Goal: Transaction & Acquisition: Obtain resource

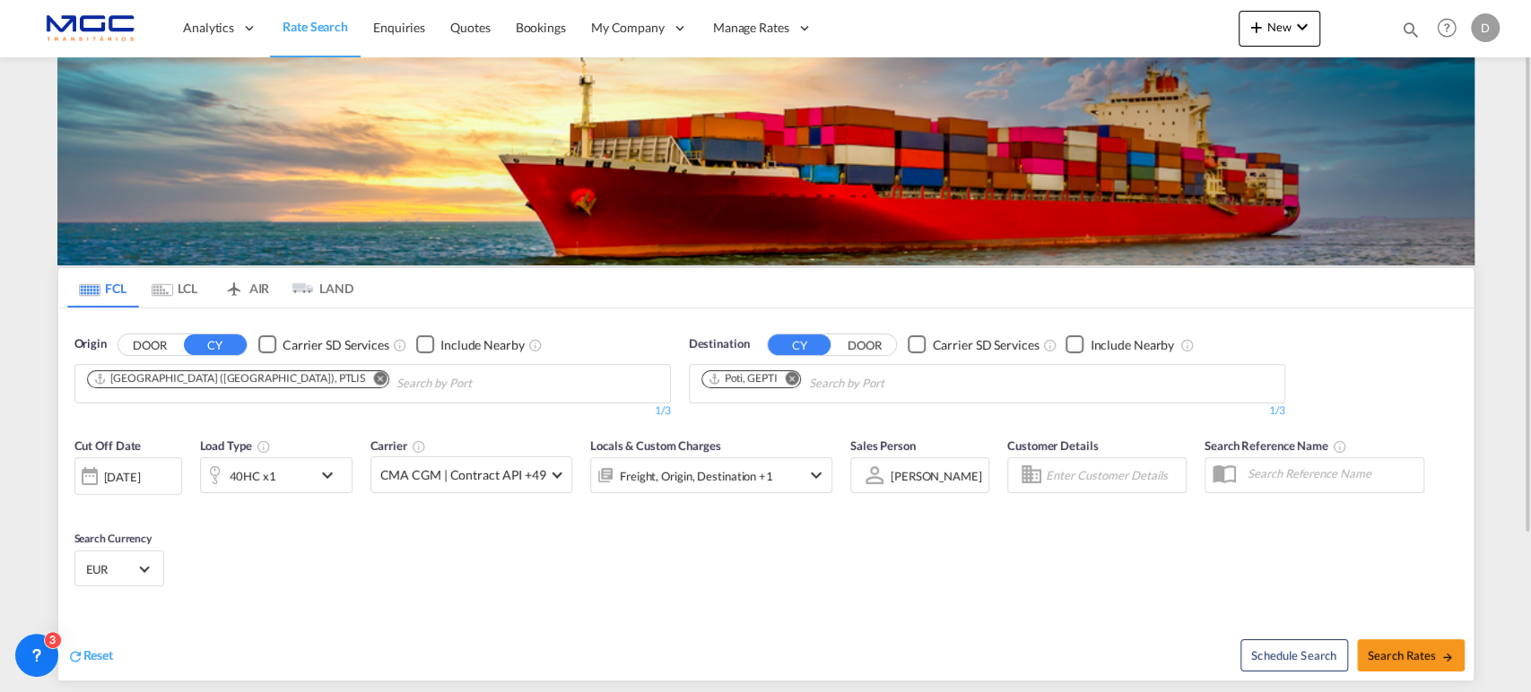
click at [789, 376] on md-icon "Remove" at bounding box center [792, 377] width 13 height 13
click at [735, 379] on body "Analytics Reports Dashboard Rate Search Enquiries Quotes Bookings" at bounding box center [765, 346] width 1531 height 692
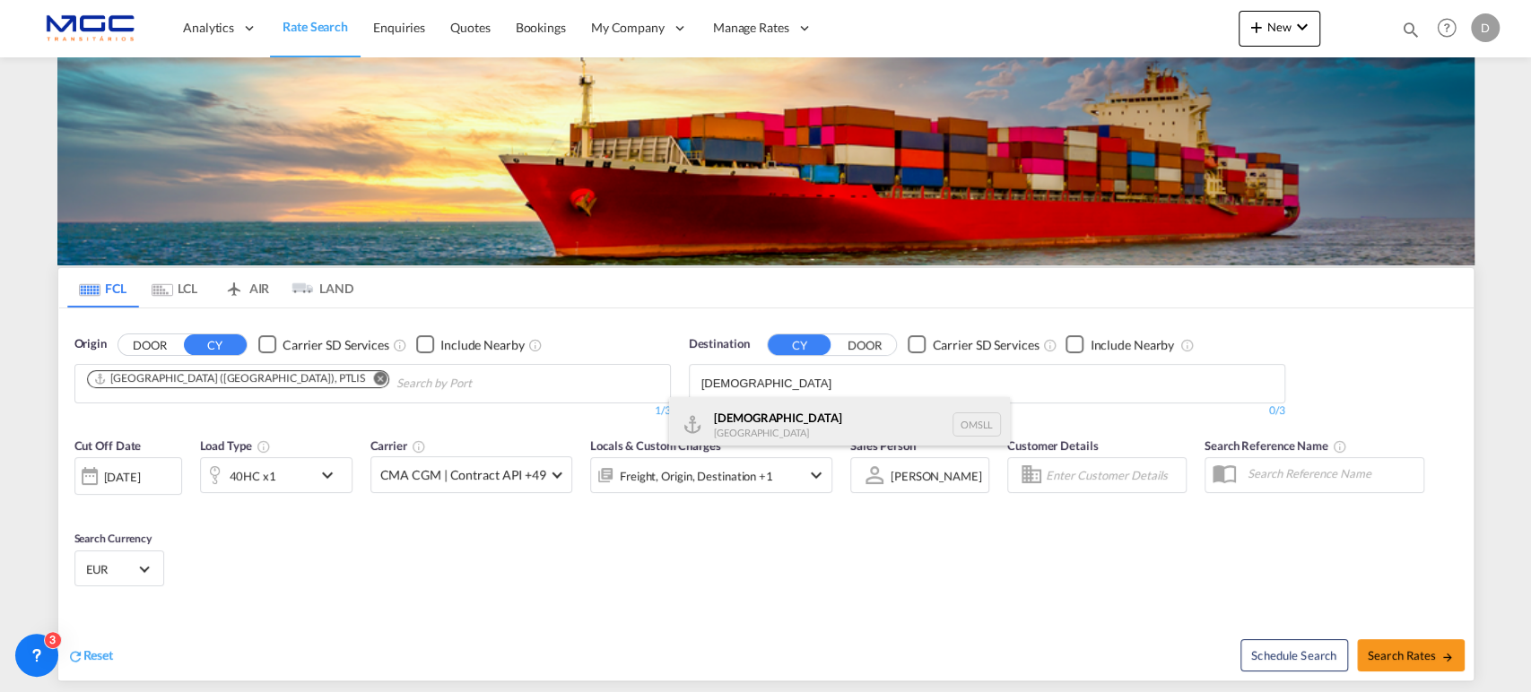
type input "salalah"
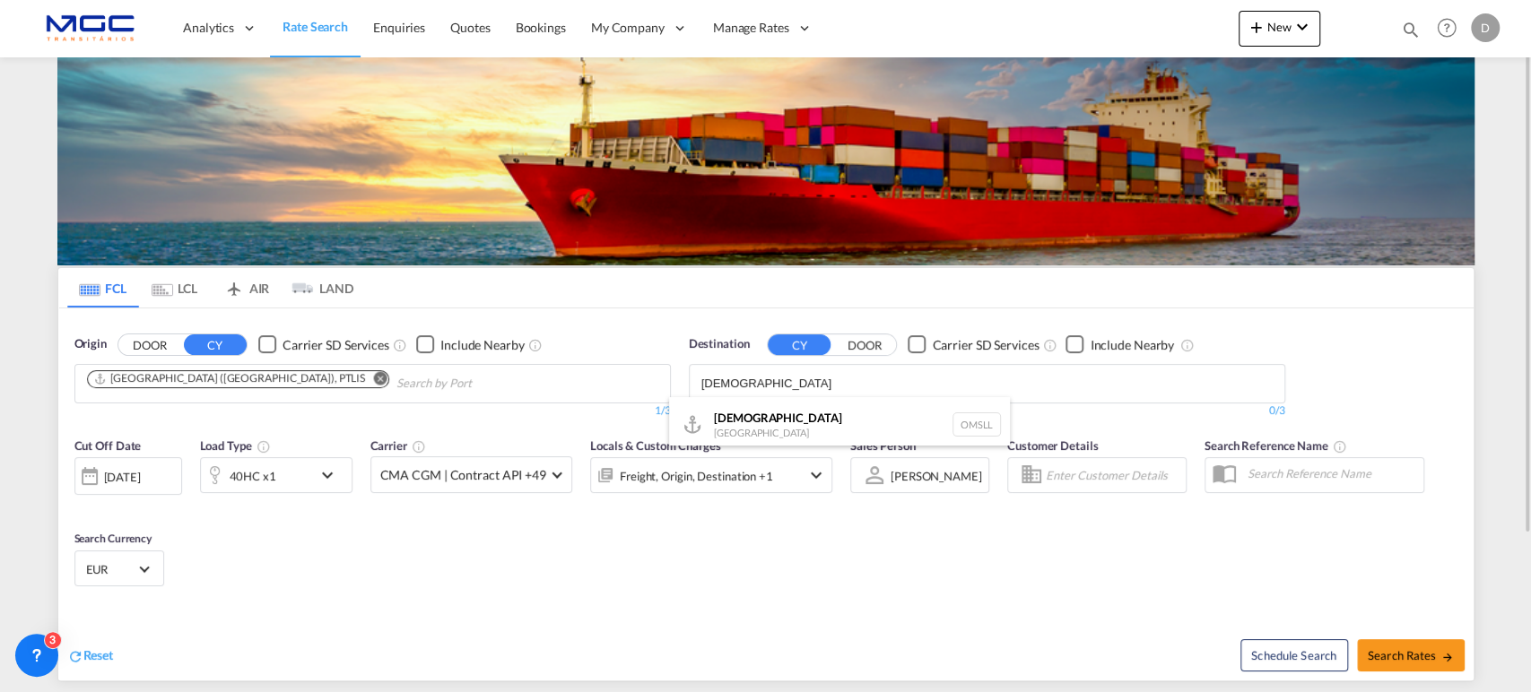
drag, startPoint x: 790, startPoint y: 422, endPoint x: 847, endPoint y: 446, distance: 61.1
click at [792, 422] on div "Salalah Oman OMSLL" at bounding box center [839, 424] width 341 height 54
click at [1398, 652] on span "Search Rates" at bounding box center [1411, 656] width 86 height 14
type input "PTLIS to OMSLL / 29 Sep 2025"
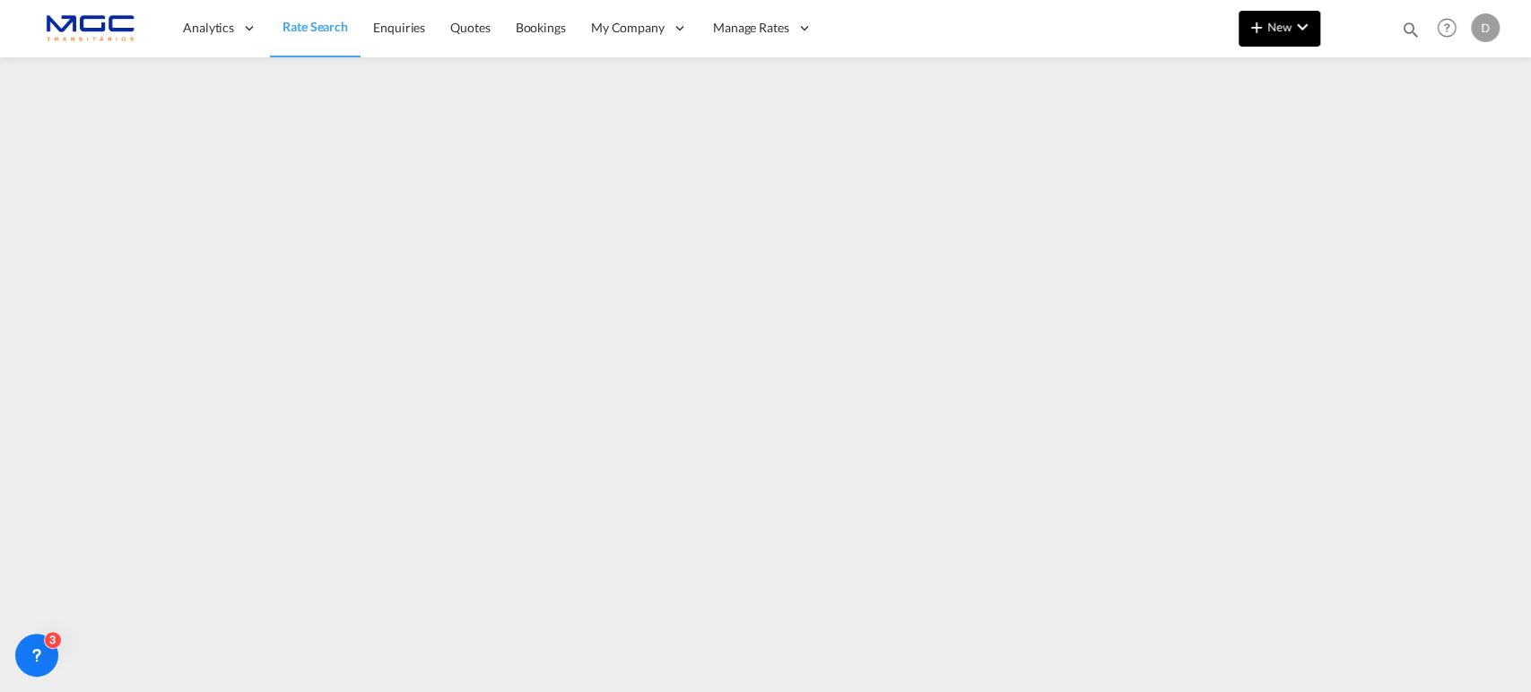
click at [1302, 40] on button "New" at bounding box center [1280, 29] width 82 height 36
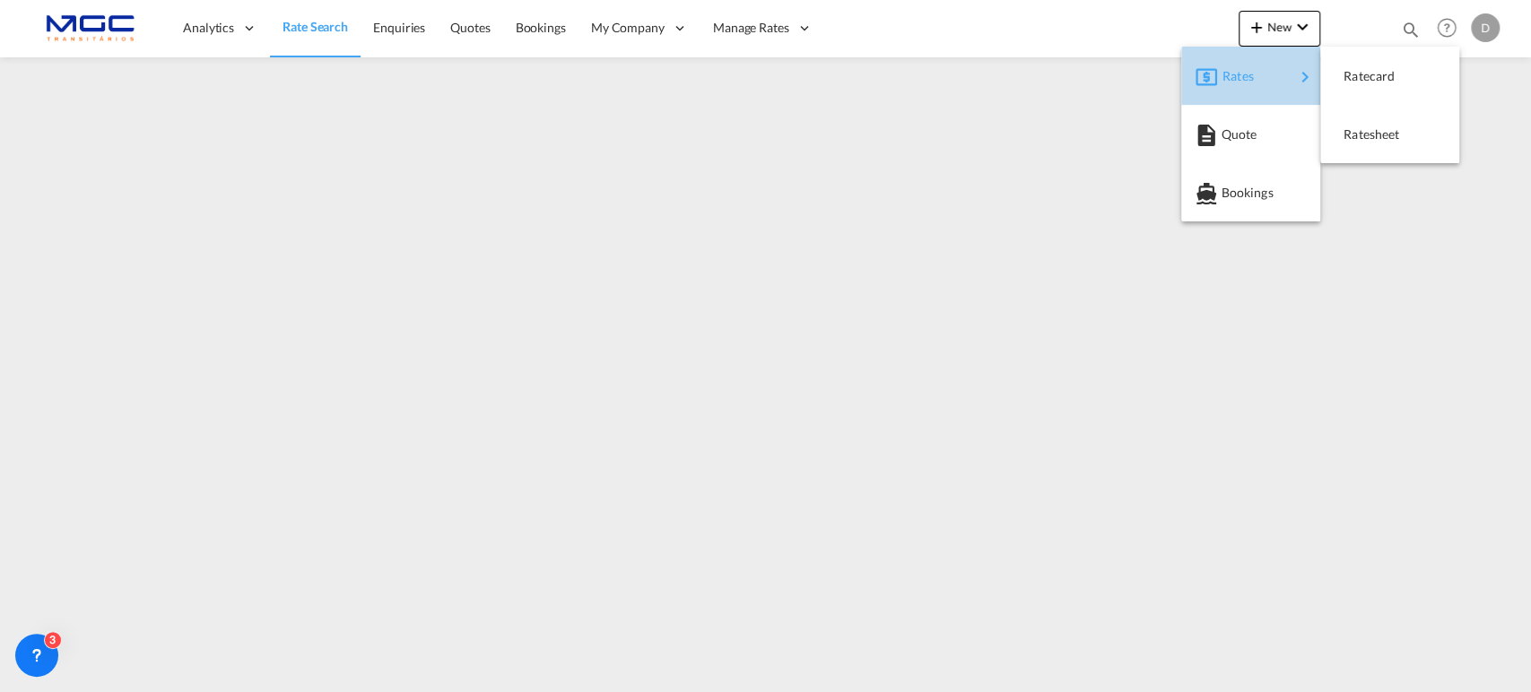
click at [1244, 82] on span "Rates" at bounding box center [1234, 76] width 22 height 36
click at [1363, 140] on span "Ratesheet" at bounding box center [1354, 135] width 20 height 36
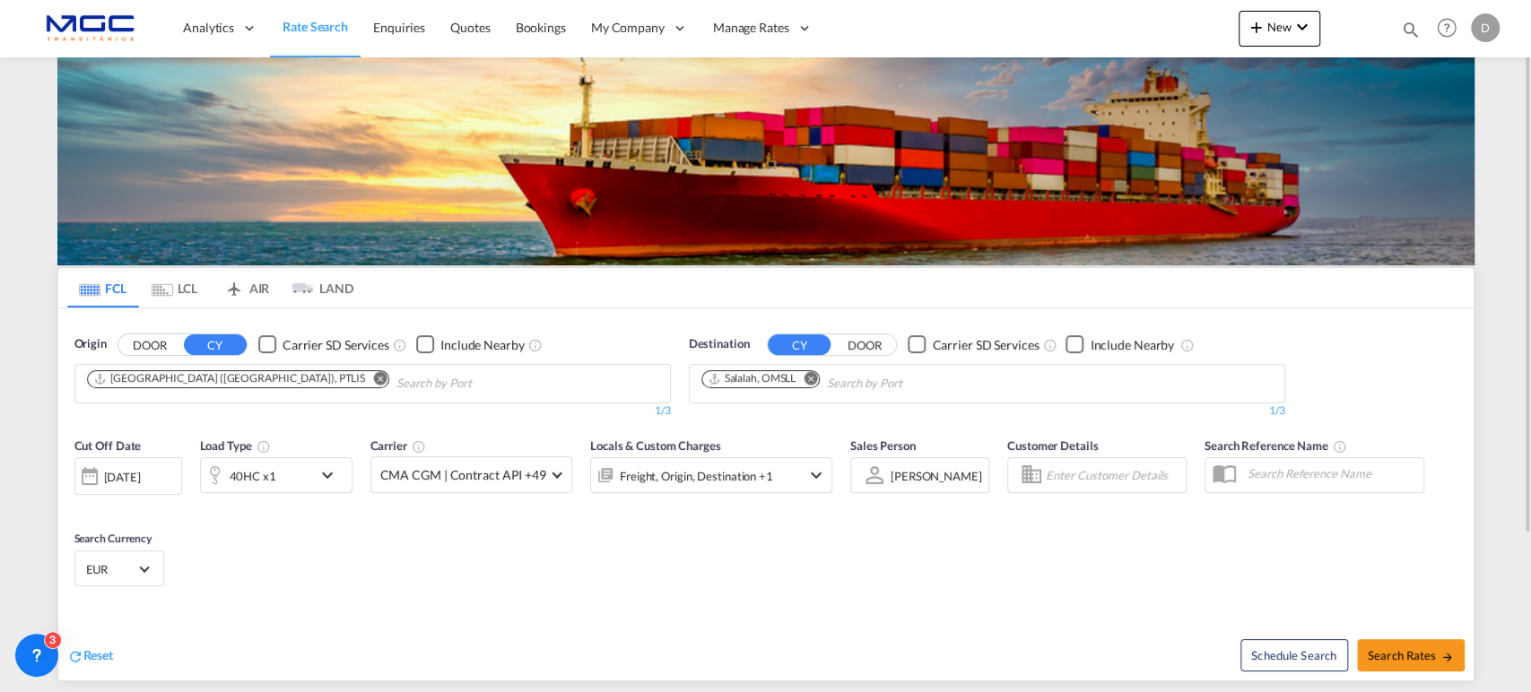
click at [373, 373] on md-icon "Remove" at bounding box center [379, 377] width 13 height 13
click at [141, 386] on body "Analytics Reports Dashboard Rate Search Enquiries Quotes Bookings" at bounding box center [765, 346] width 1531 height 692
drag, startPoint x: 127, startPoint y: 370, endPoint x: 74, endPoint y: 373, distance: 53.9
click at [40, 368] on body "Analytics Reports Dashboard Rate Search Enquiries Quotes Bookings" at bounding box center [765, 346] width 1531 height 692
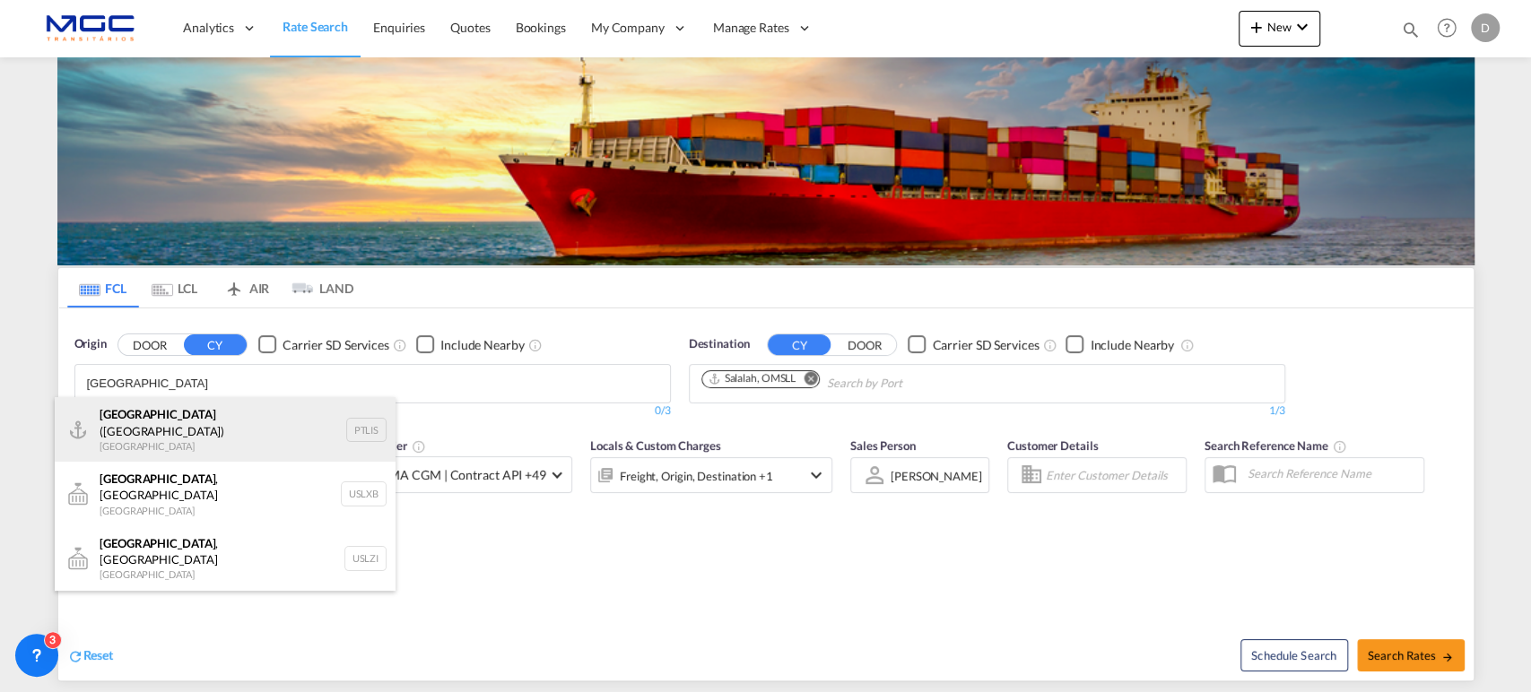
type input "lisbon"
click at [175, 427] on div "Lisbon (Lisboa) Portugal PTLIS" at bounding box center [225, 429] width 341 height 65
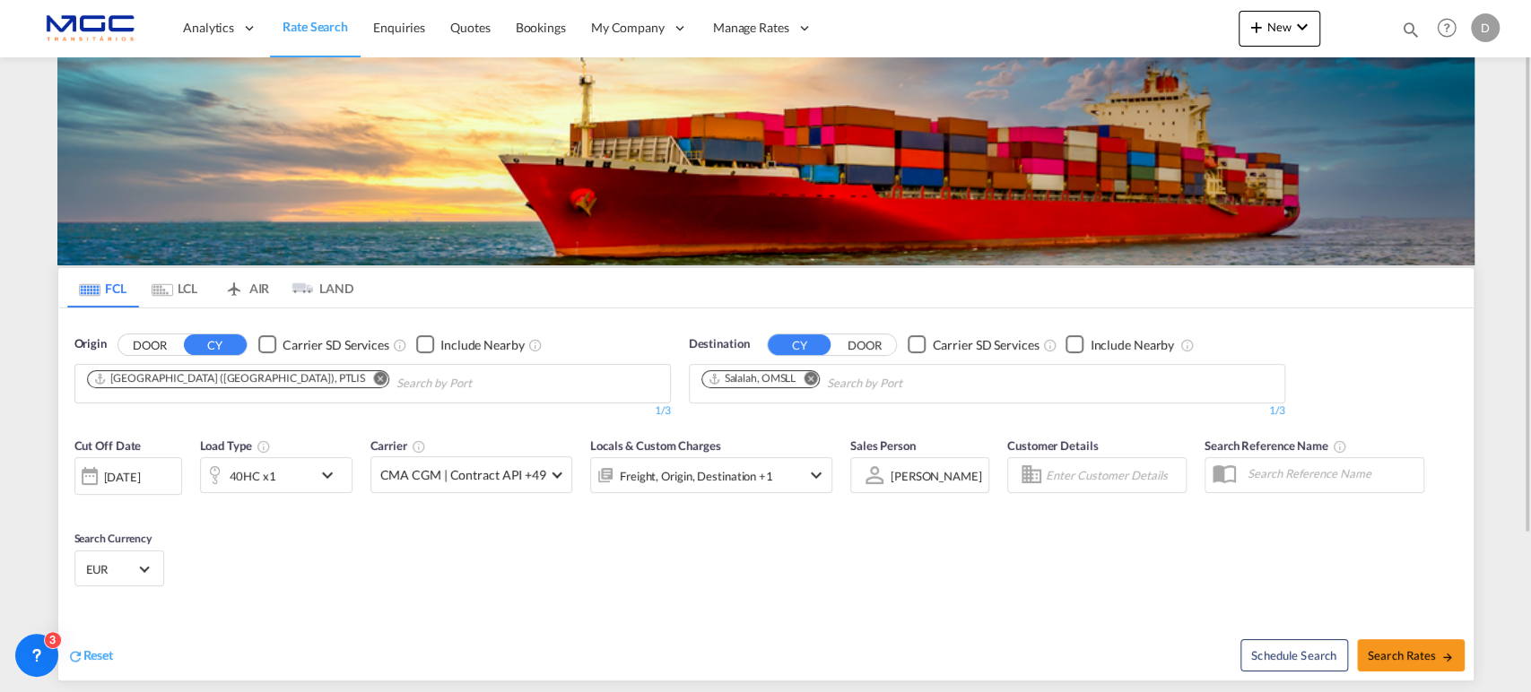
click at [807, 379] on md-icon "Remove" at bounding box center [810, 377] width 13 height 13
click at [725, 383] on body "Analytics Reports Dashboard Rate Search Enquiries Quotes Bookings" at bounding box center [765, 346] width 1531 height 692
type input "luanda"
click at [713, 417] on div "Luanda Angola AOLAD" at bounding box center [839, 424] width 341 height 54
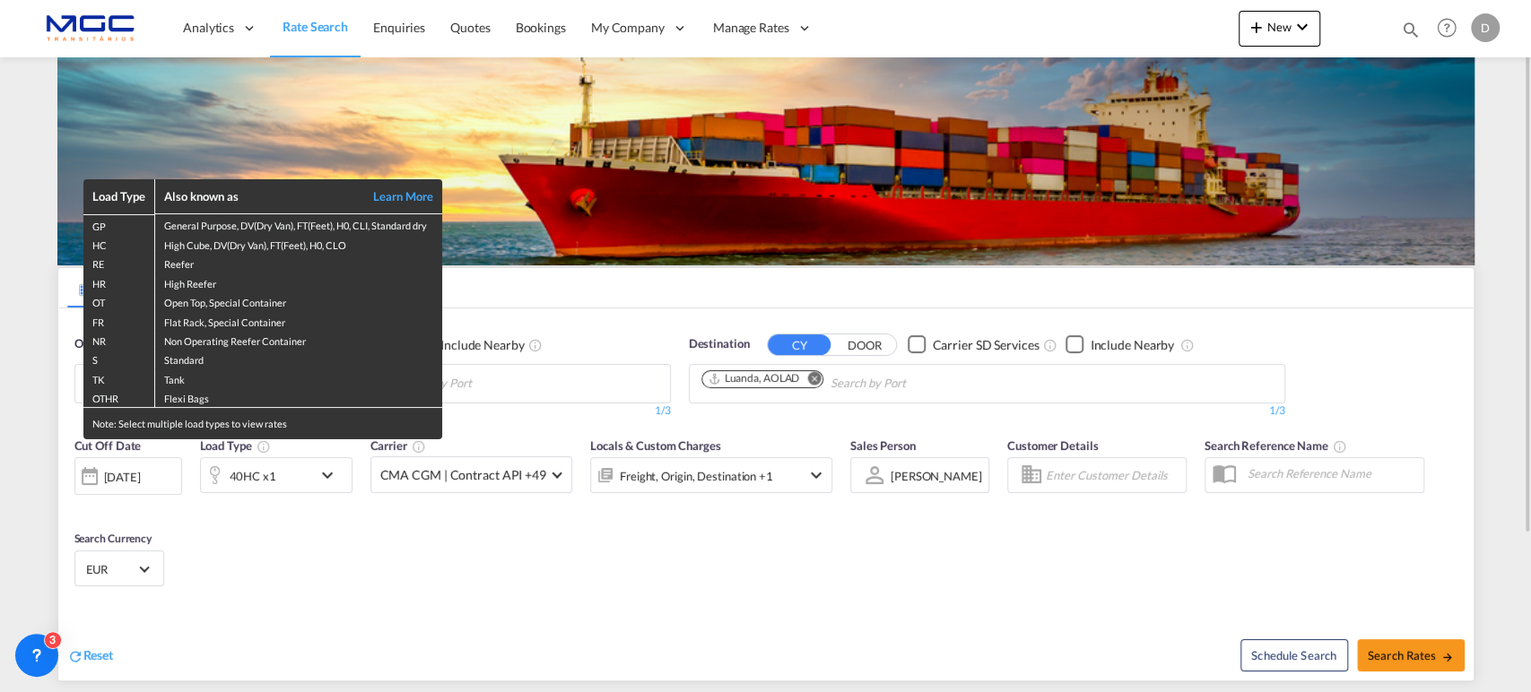
click at [273, 472] on div "Load Type Also known as Learn More GP General Purpose, DV(Dry Van), FT(Feet), H…" at bounding box center [765, 346] width 1531 height 692
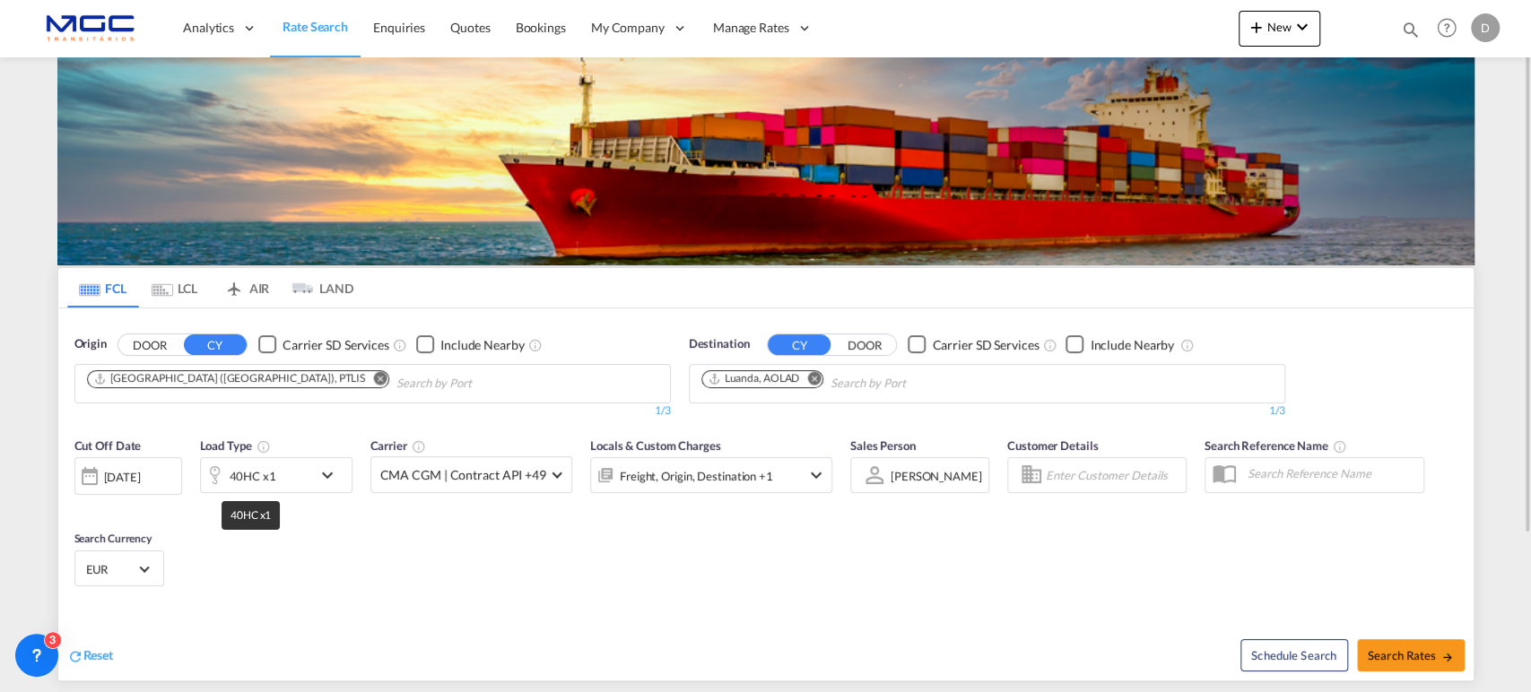
click at [272, 473] on div "40HC x1" at bounding box center [253, 476] width 47 height 25
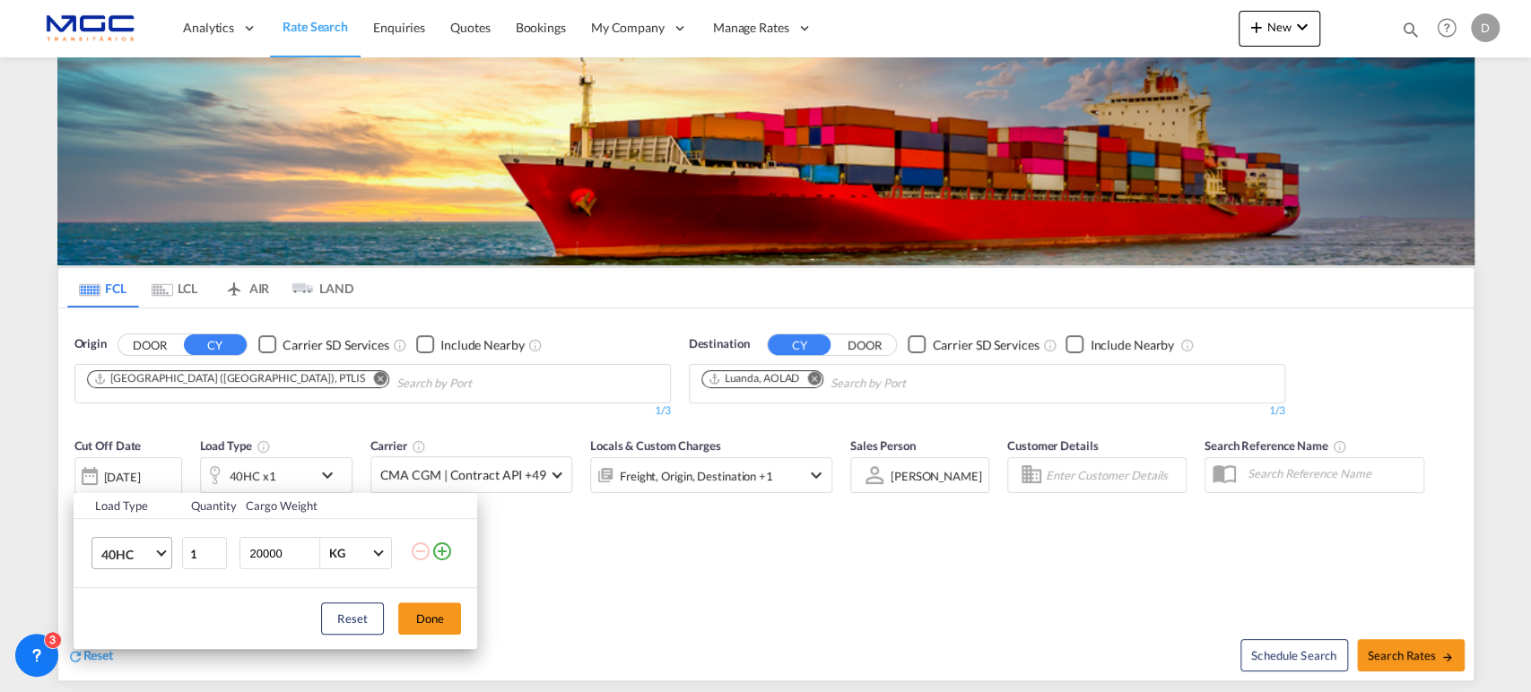
click at [151, 544] on md-select-value "40HC" at bounding box center [136, 553] width 72 height 30
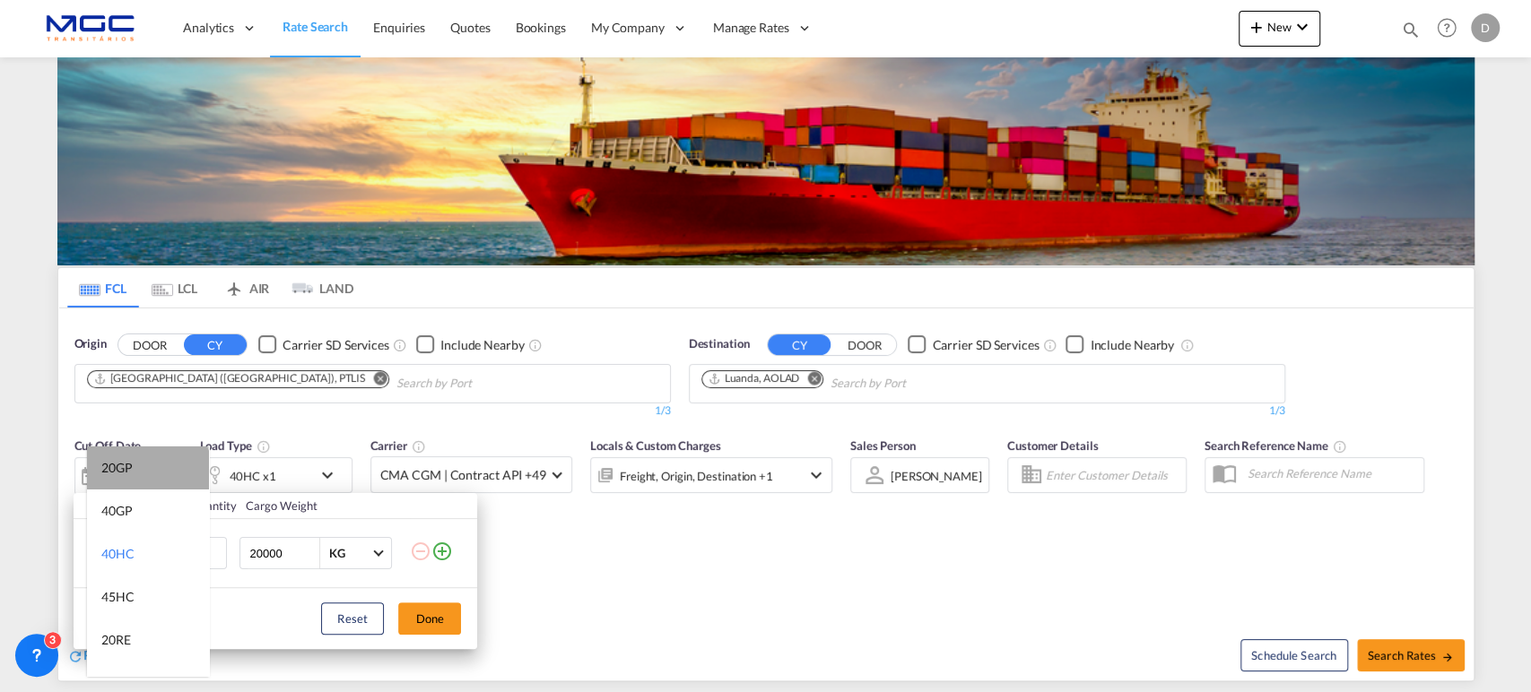
click at [147, 472] on md-option "20GP" at bounding box center [148, 468] width 122 height 43
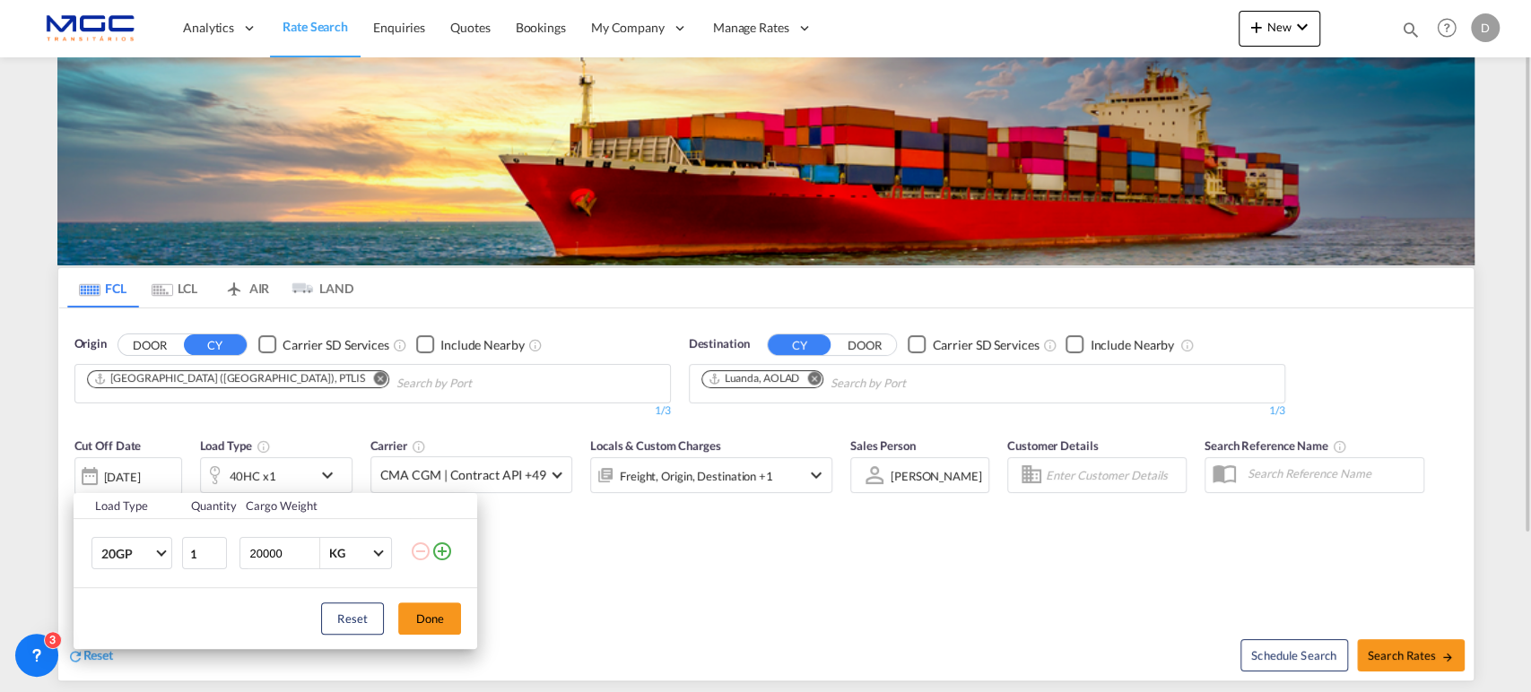
drag, startPoint x: 438, startPoint y: 626, endPoint x: 536, endPoint y: 624, distance: 98.7
click at [438, 625] on button "Done" at bounding box center [429, 619] width 63 height 32
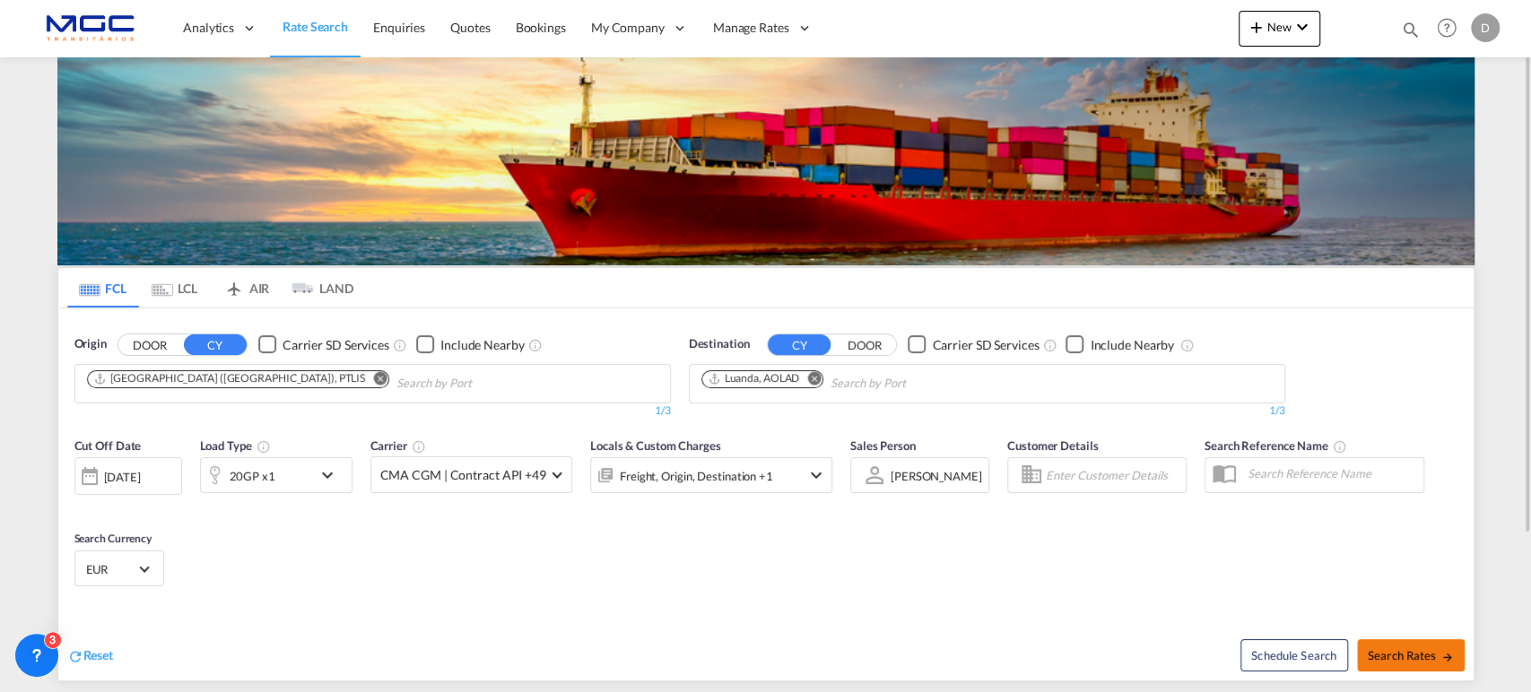
click at [1410, 652] on span "Search Rates" at bounding box center [1411, 656] width 86 height 14
type input "PTLIS to AOLAD / 29 Sep 2025"
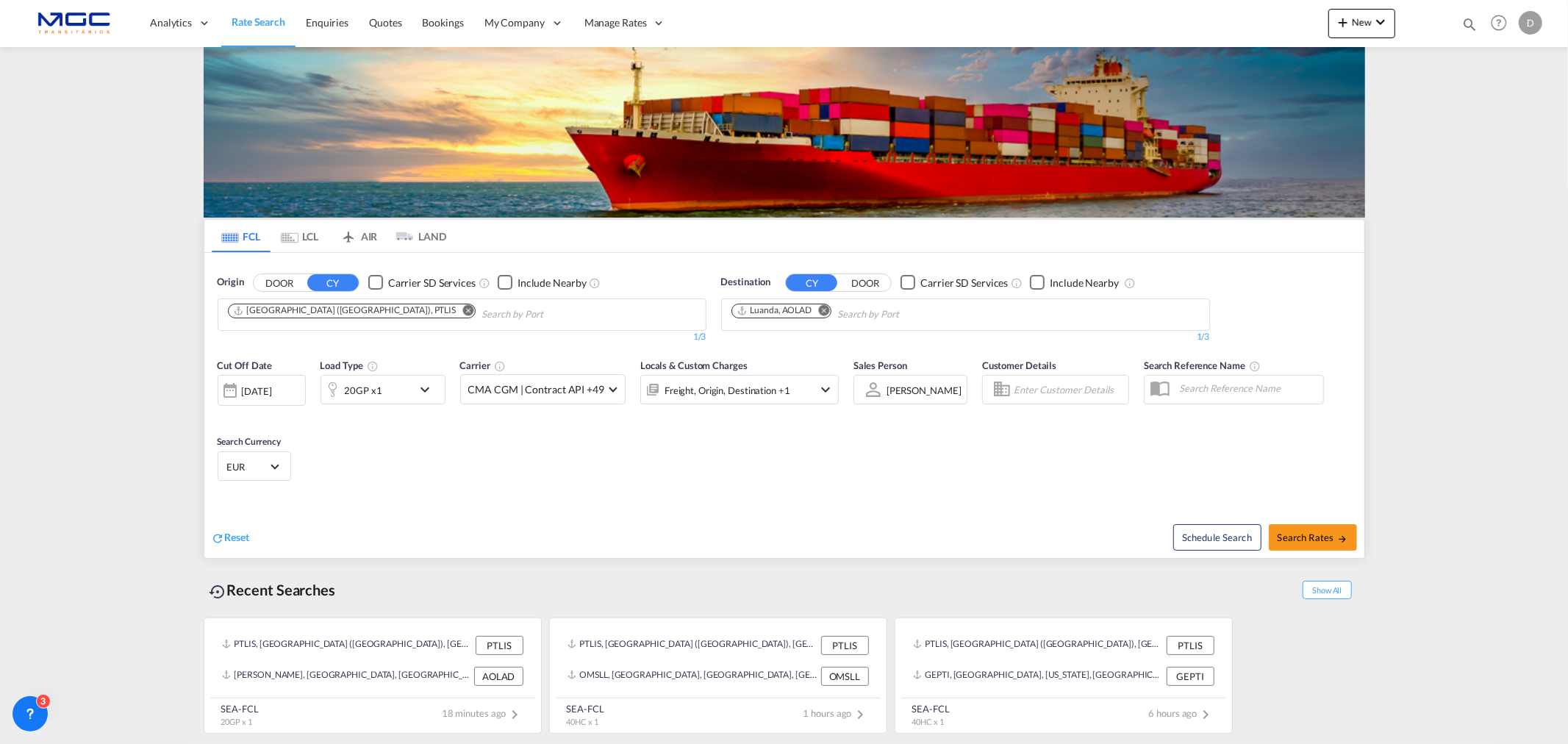
click at [462, 312] on md-icon "Remove" at bounding box center [467, 309] width 11 height 11
type input "leixoe"
click at [290, 365] on div "Leixoe s Portugal PTLEI" at bounding box center [342, 348] width 280 height 44
click at [827, 310] on md-icon "Remove" at bounding box center [823, 309] width 11 height 11
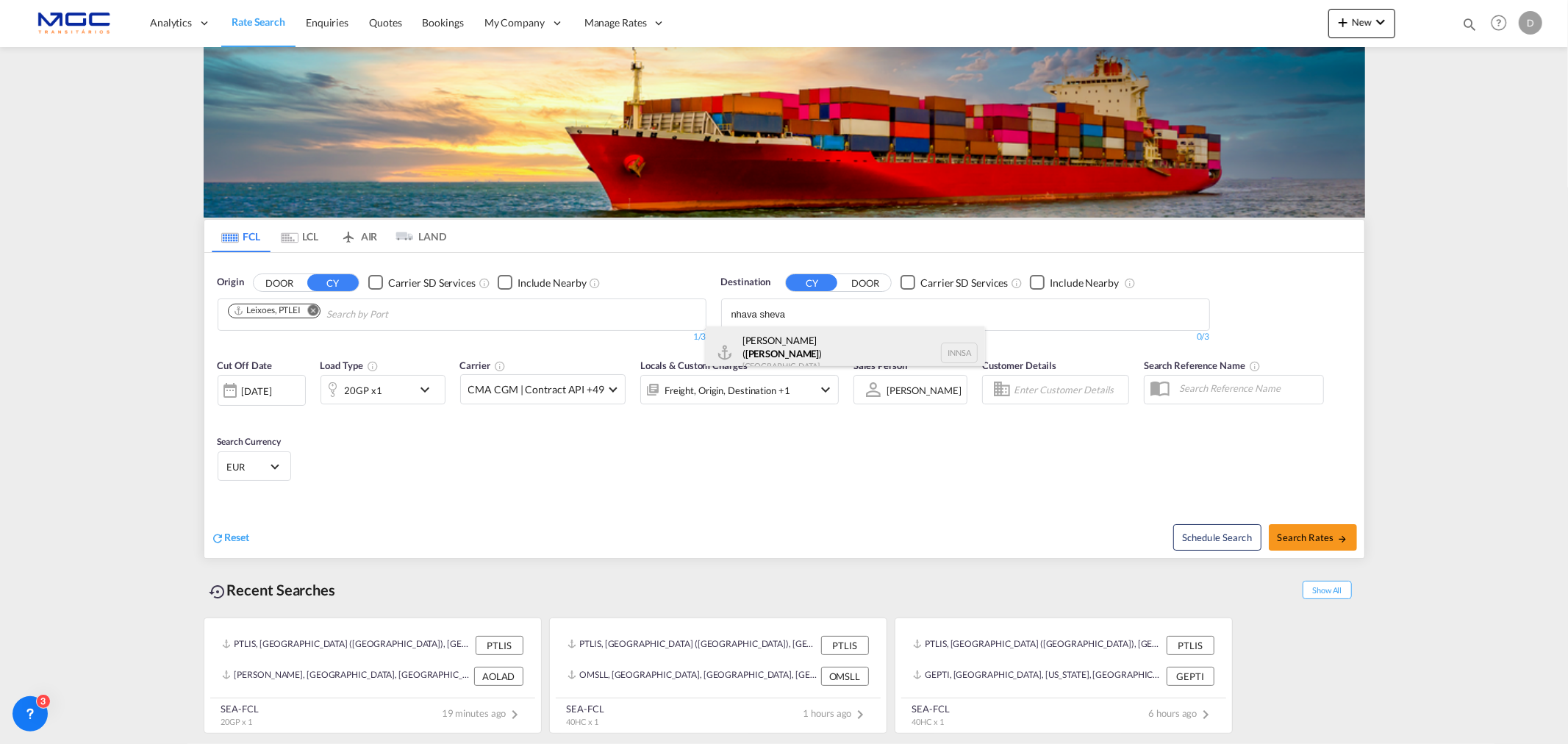
type input "nhava sheva"
click at [817, 340] on div "[PERSON_NAME] ( [GEOGRAPHIC_DATA] ) [GEOGRAPHIC_DATA] [GEOGRAPHIC_DATA]" at bounding box center [845, 352] width 280 height 53
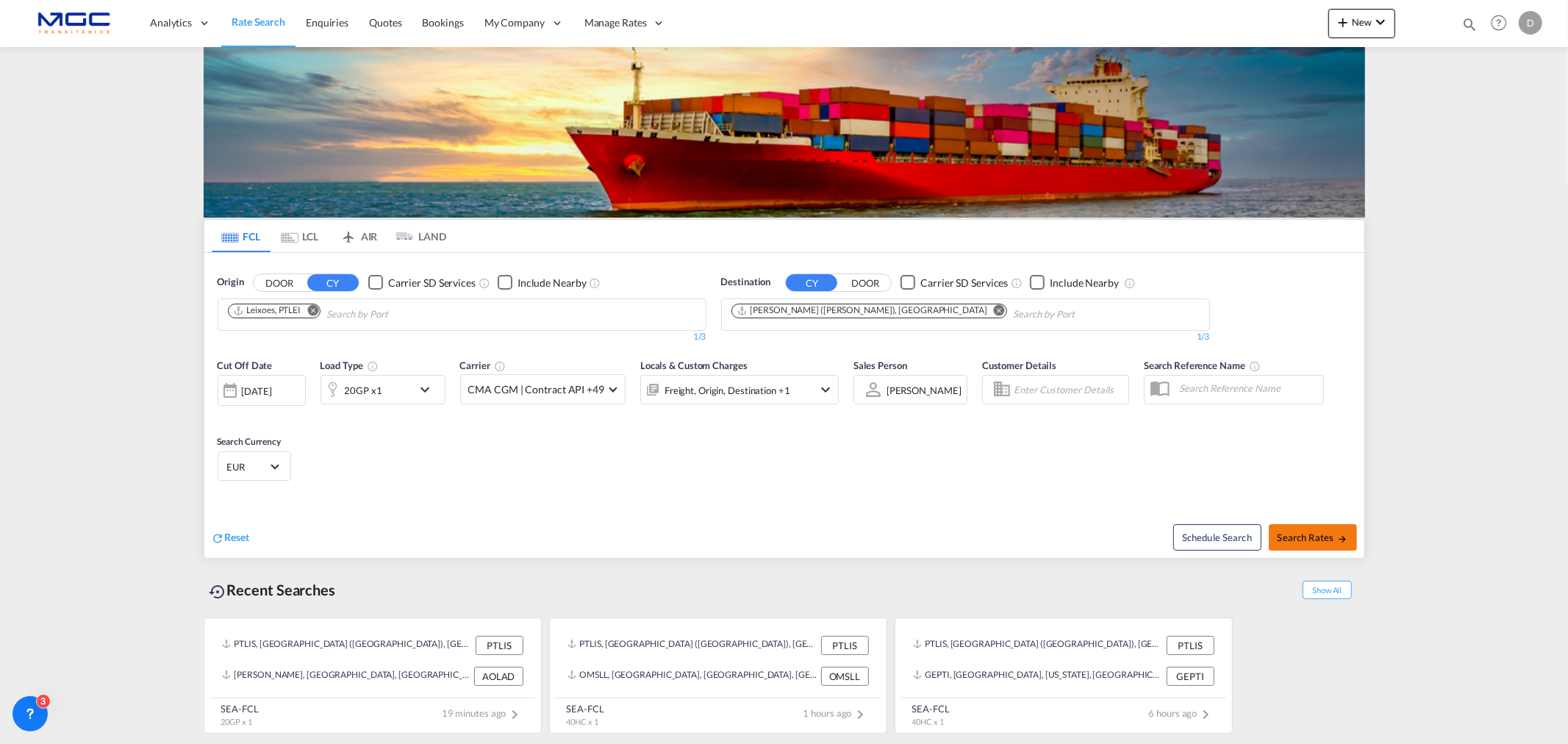
click at [1296, 533] on span "Search Rates" at bounding box center [1313, 538] width 70 height 11
type input "PTLEI to INNSA / [DATE]"
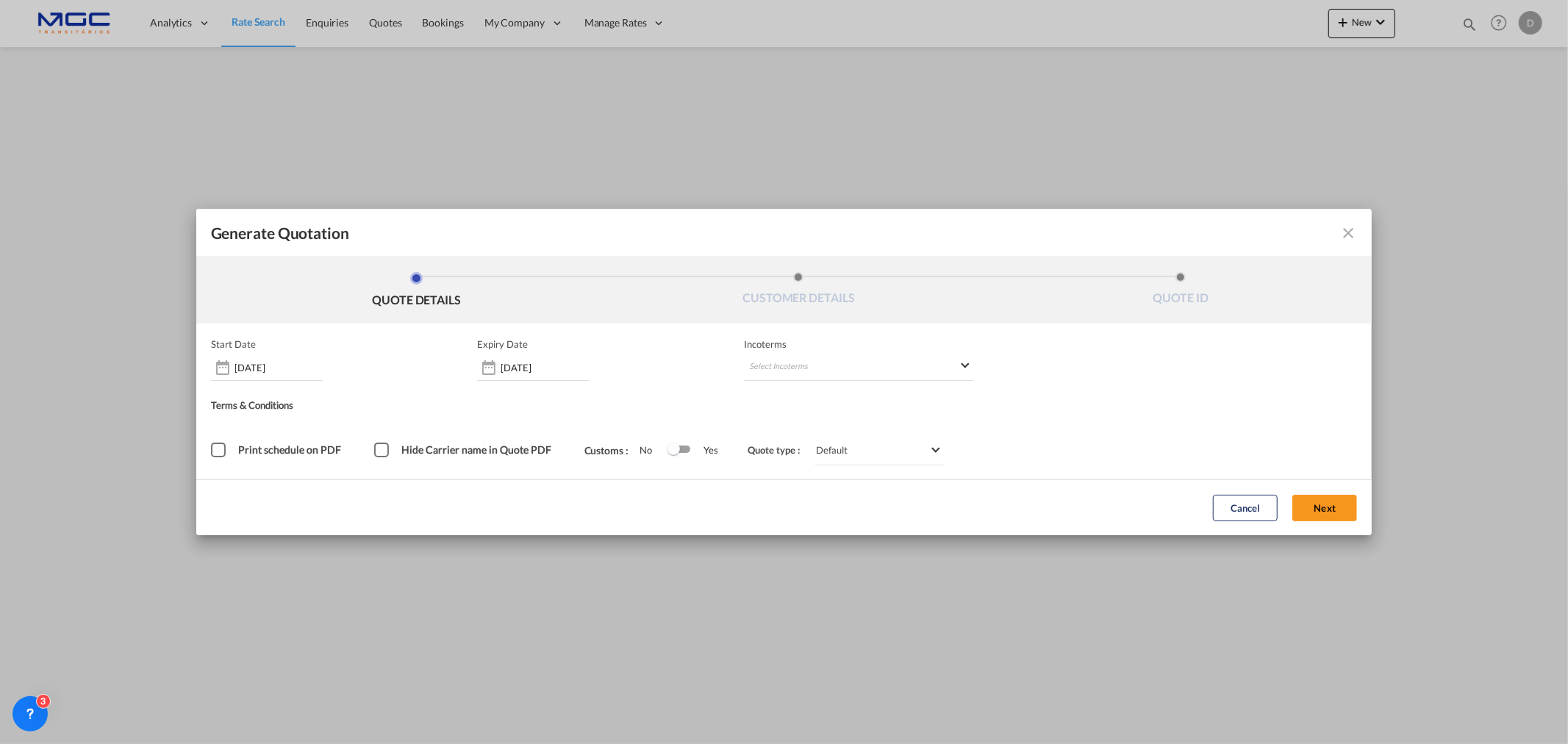
click at [1336, 510] on button "Next" at bounding box center [1325, 508] width 65 height 26
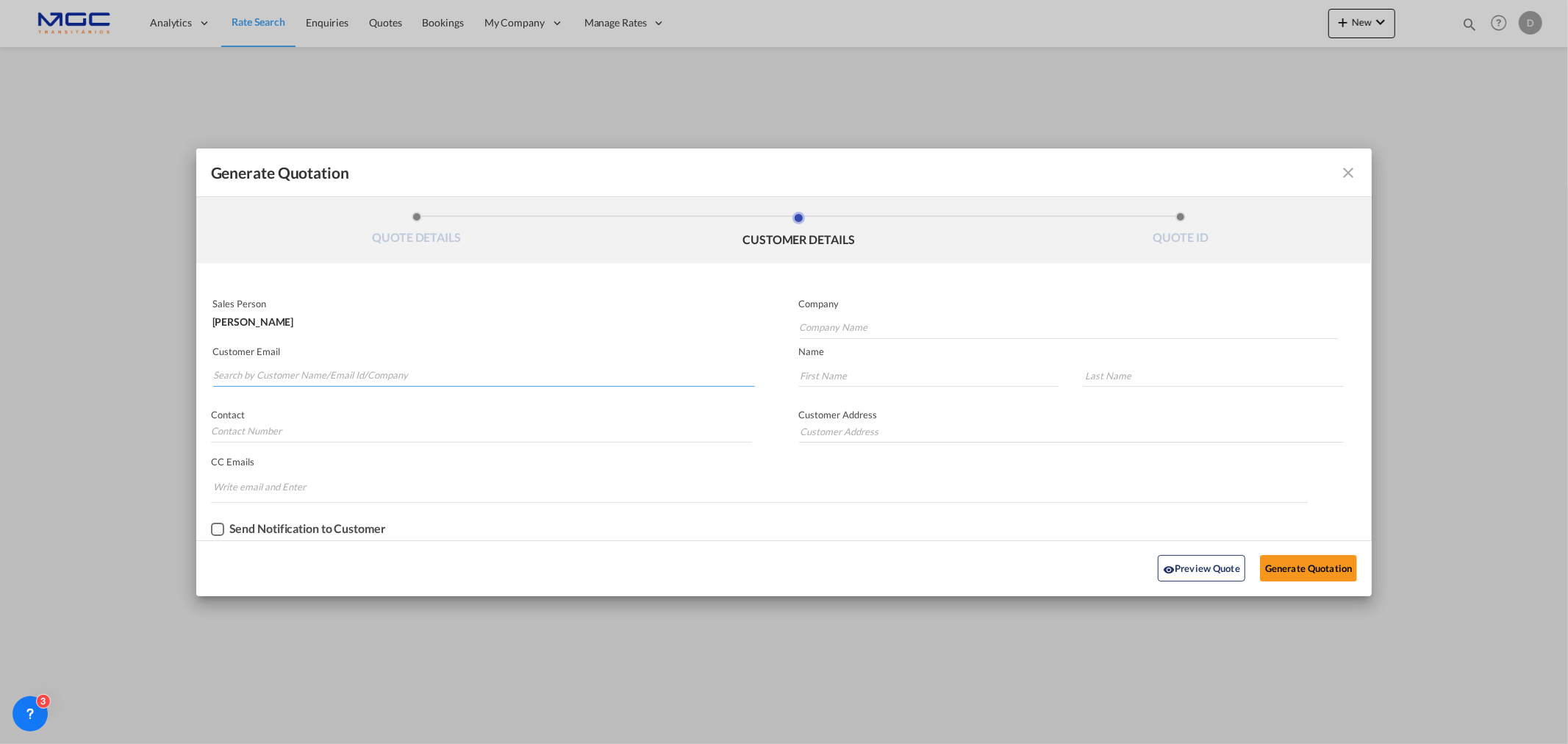
click at [283, 375] on input "Search by Customer Name/Email Id/Company" at bounding box center [484, 375] width 542 height 22
paste input "Pick up 205€ Customs + EUR 1 - 75€ Handling 75€ O/F 4078USD net/net Locals 295€…"
type input "Pick up 205€ Customs + EUR 1 - 75€ Handling 75€ O/F 4078USD net/net Locals 295€…"
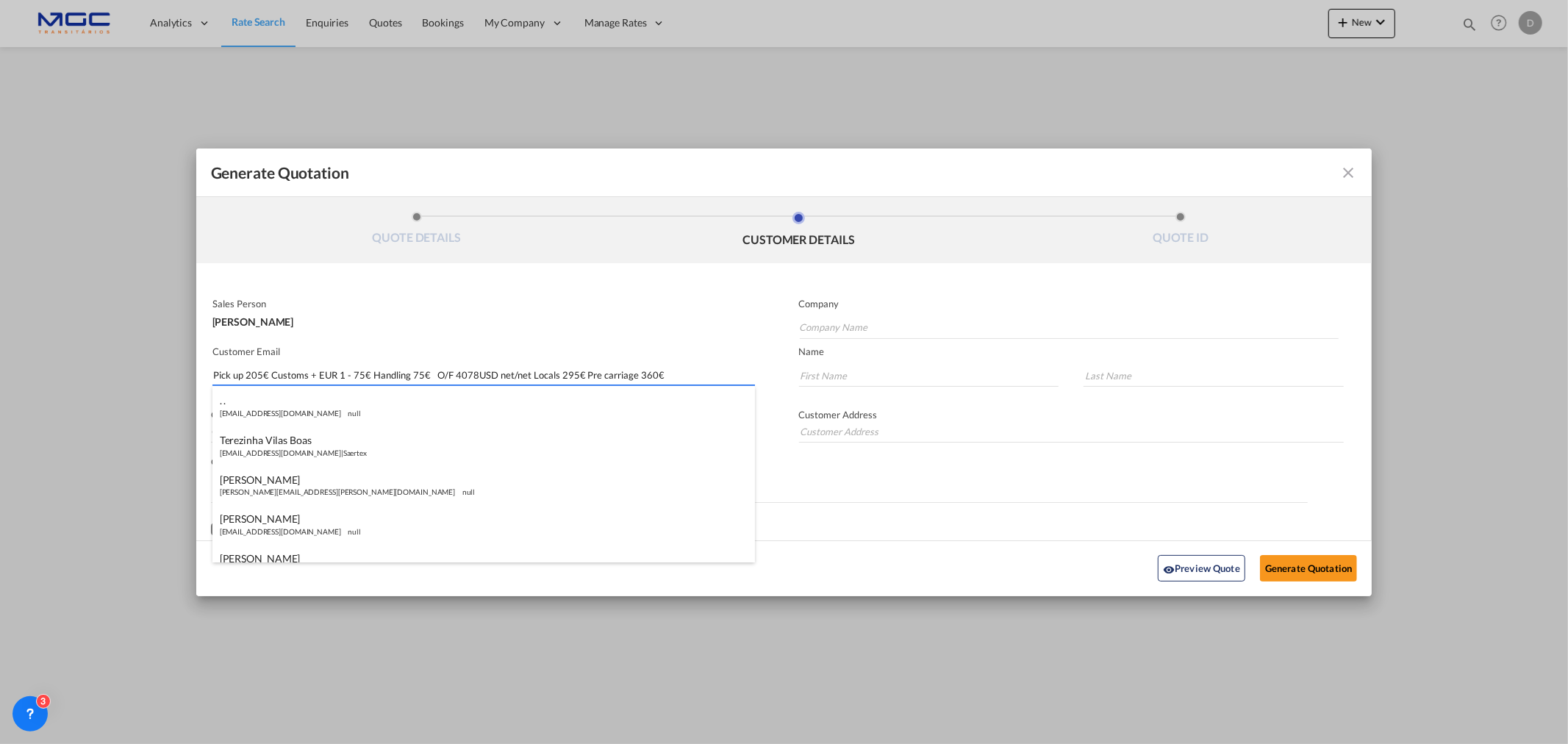
drag, startPoint x: 673, startPoint y: 378, endPoint x: -6, endPoint y: 341, distance: 680.0
click at [0, 341] on html "Analytics Reports Dashboard Rate Search Enquiries Quotes" at bounding box center [784, 372] width 1568 height 744
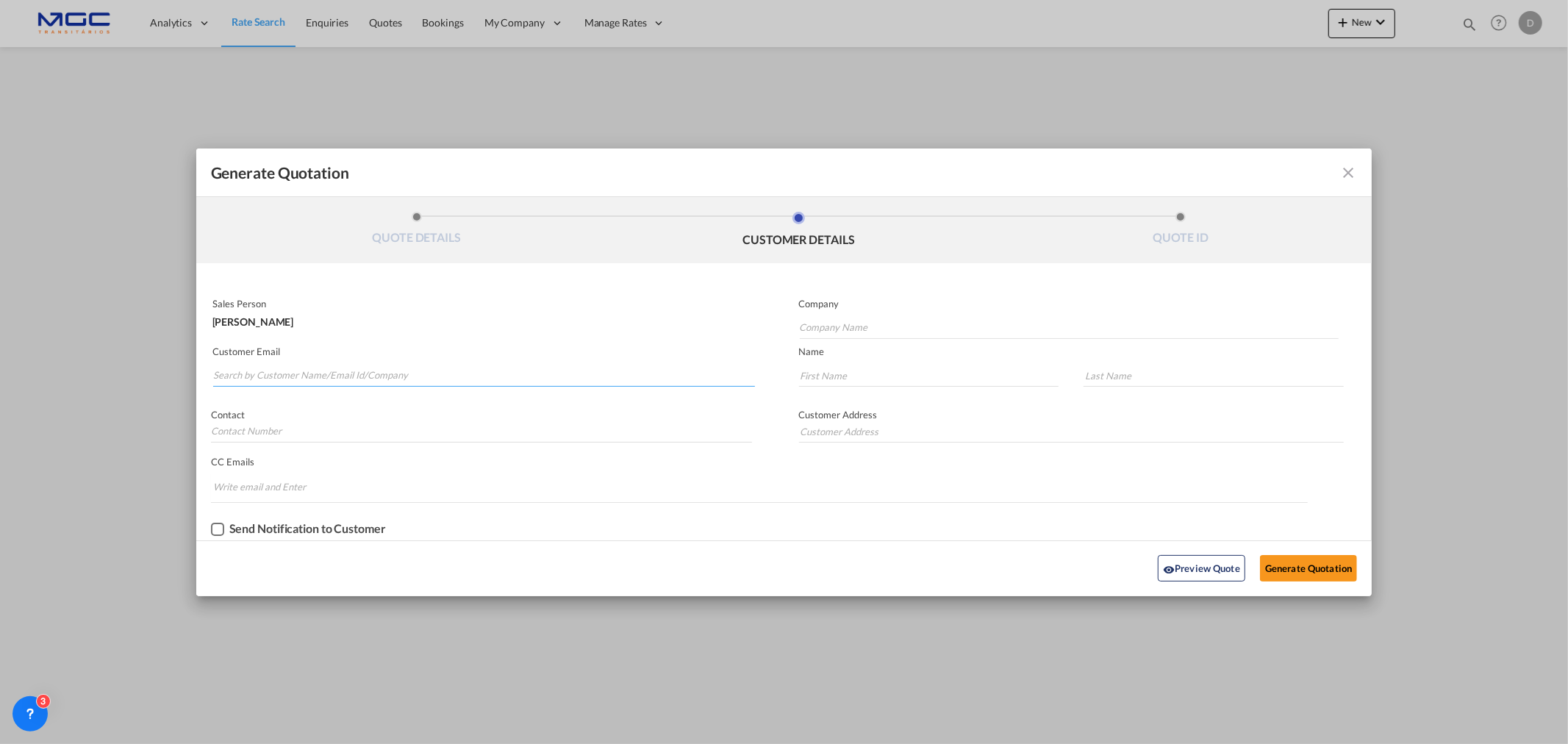
click at [253, 371] on input "Search by Customer Name/Email Id/Company" at bounding box center [484, 375] width 542 height 22
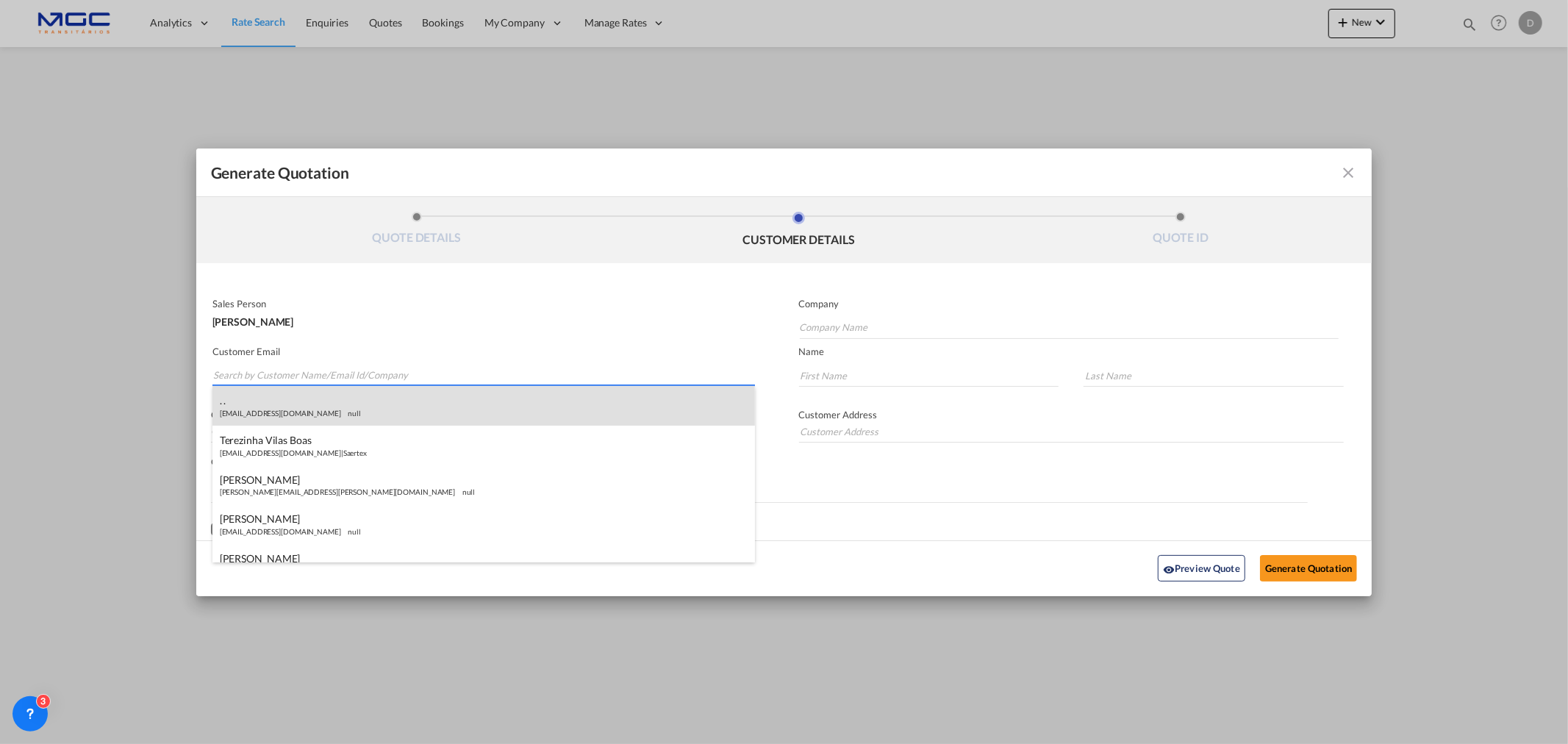
paste input "[EMAIL_ADDRESS][DOMAIN_NAME]"
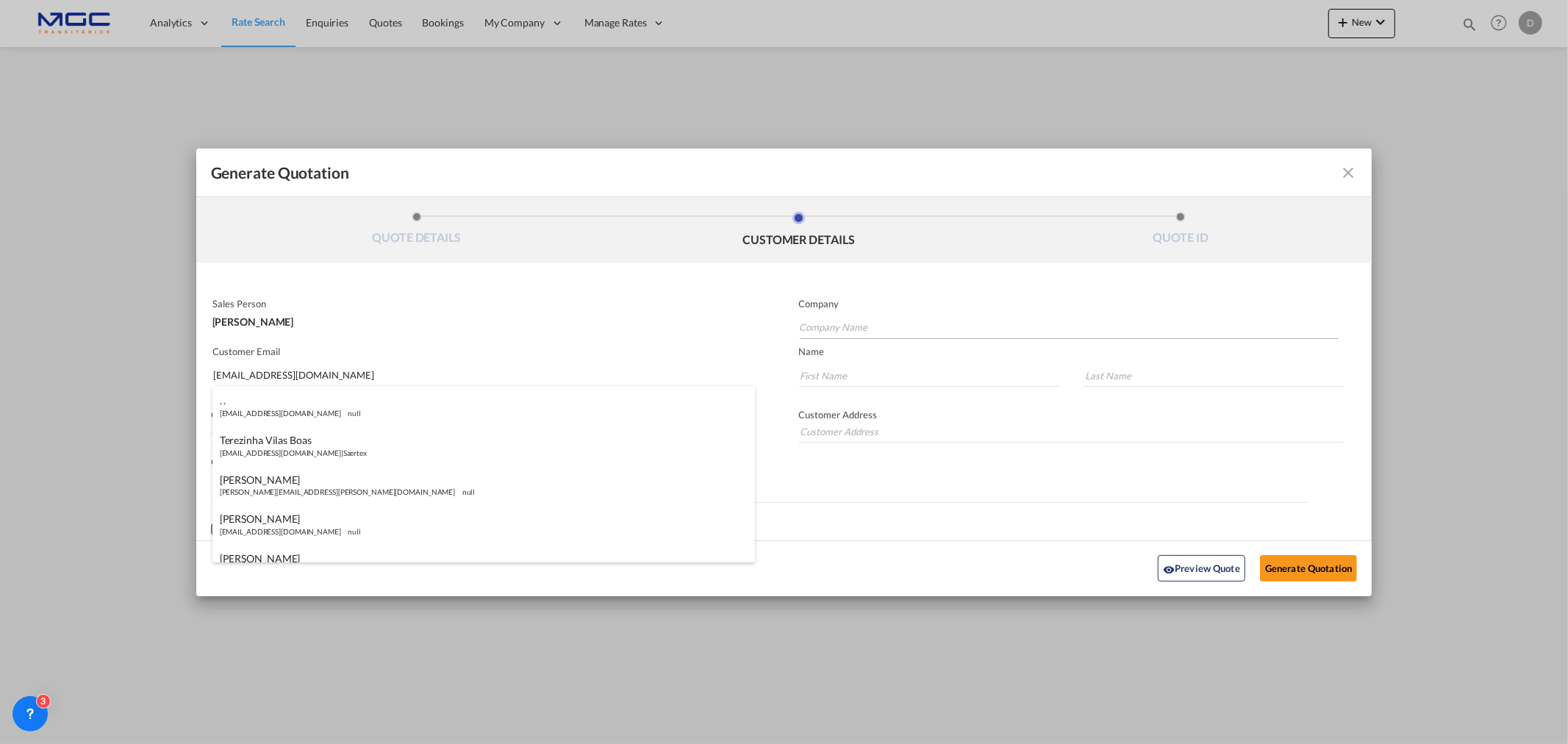
type input "[EMAIL_ADDRESS][DOMAIN_NAME]"
click at [869, 320] on input "Company Name" at bounding box center [1070, 328] width 539 height 22
type input "."
click at [877, 368] on input "Generate QuotationQUOTE ..." at bounding box center [929, 375] width 261 height 22
type input "."
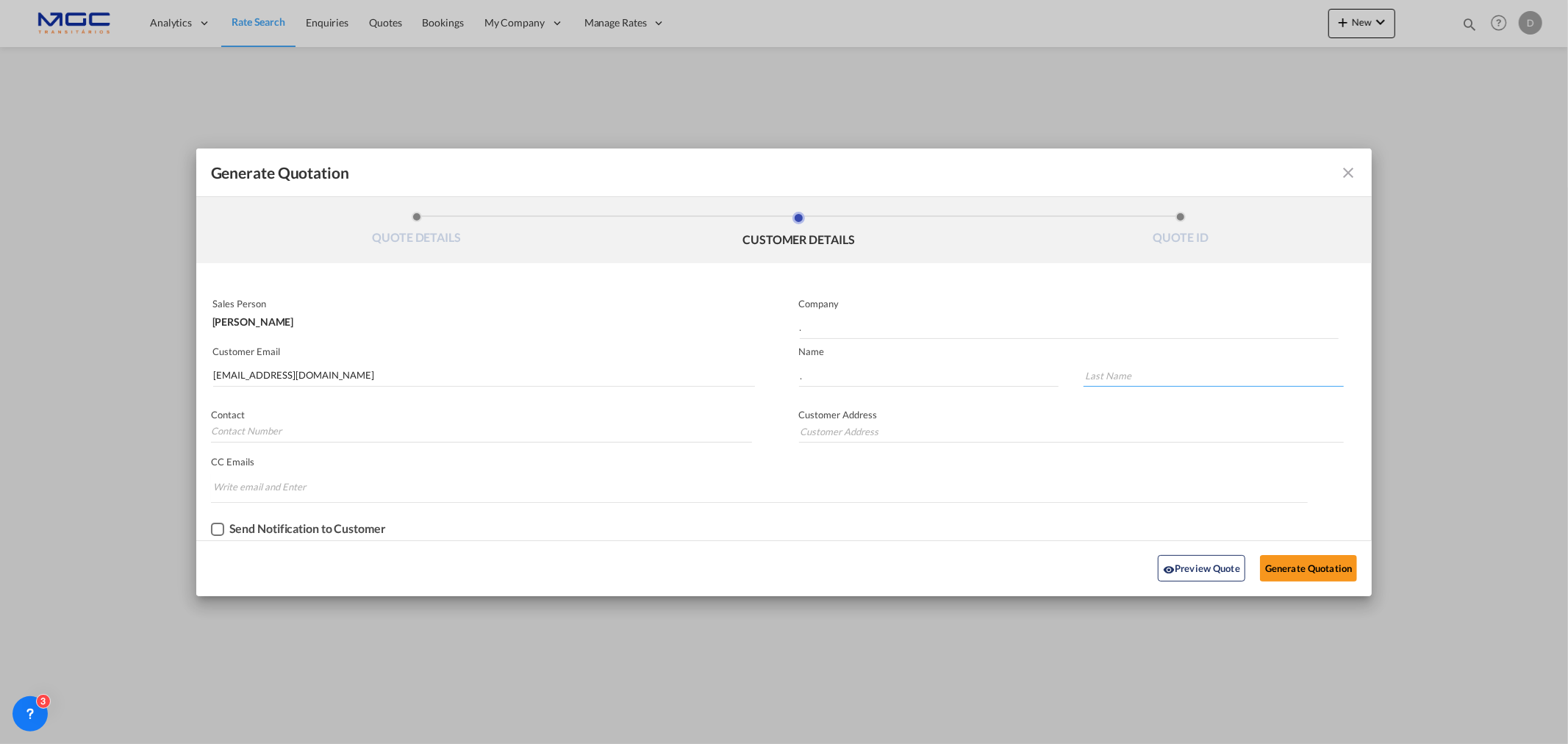
click at [1169, 370] on input "Generate QuotationQUOTE ..." at bounding box center [1214, 375] width 261 height 22
type input "."
click at [1276, 563] on button "Generate Quotation" at bounding box center [1308, 568] width 97 height 26
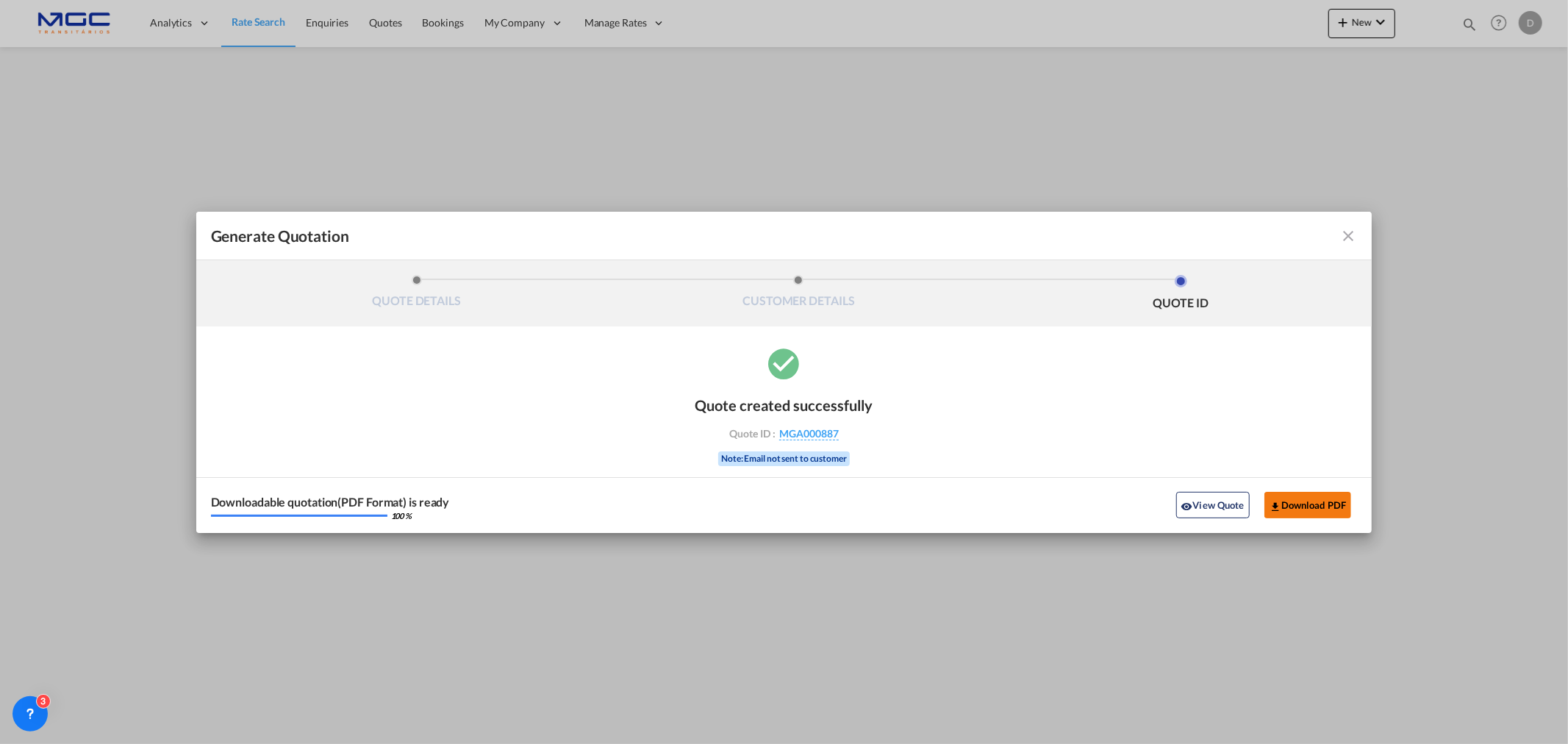
click at [1309, 500] on button "Download PDF" at bounding box center [1308, 505] width 88 height 26
